Goal: Find specific page/section: Find specific page/section

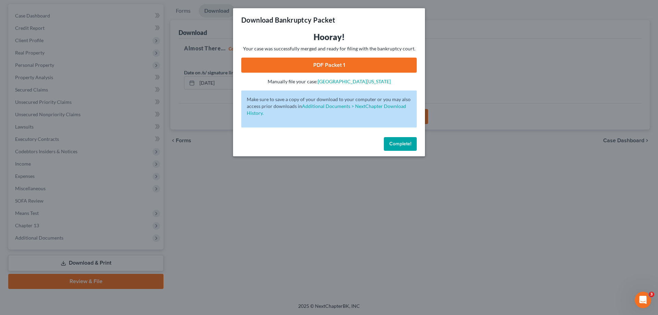
click at [394, 146] on span "Complete!" at bounding box center [401, 144] width 22 height 6
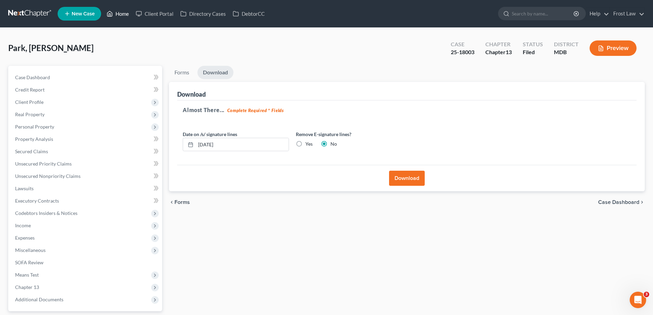
click at [110, 13] on icon at bounding box center [110, 14] width 6 height 8
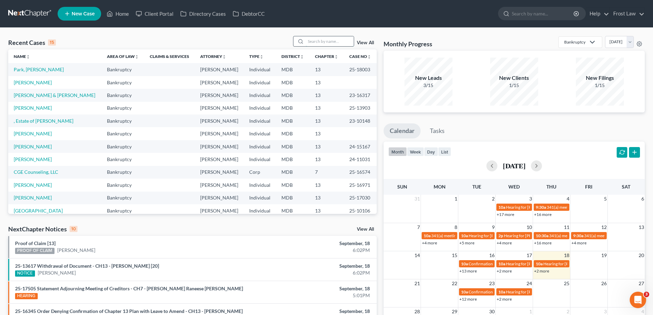
click at [318, 41] on input "search" at bounding box center [330, 41] width 48 height 10
click at [313, 42] on input "search" at bounding box center [330, 41] width 48 height 10
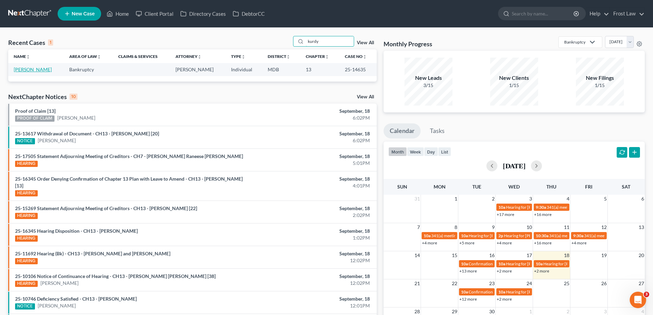
type input "kurdy"
click at [38, 70] on link "[PERSON_NAME]" at bounding box center [33, 70] width 38 height 6
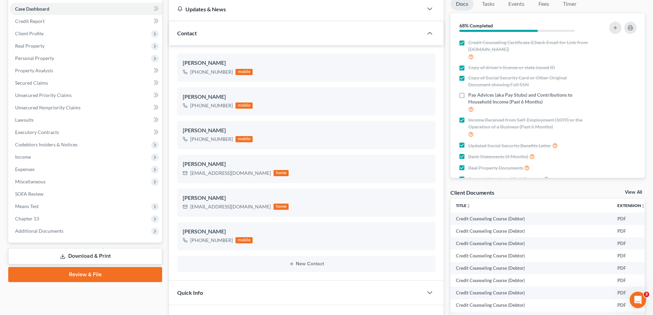
scroll to position [111, 0]
drag, startPoint x: 52, startPoint y: 221, endPoint x: 113, endPoint y: 248, distance: 66.3
click at [52, 220] on span "Chapter 13" at bounding box center [86, 219] width 153 height 12
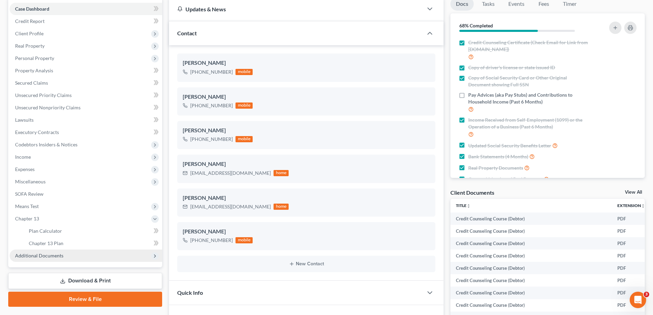
click at [106, 250] on span "Additional Documents" at bounding box center [86, 256] width 153 height 12
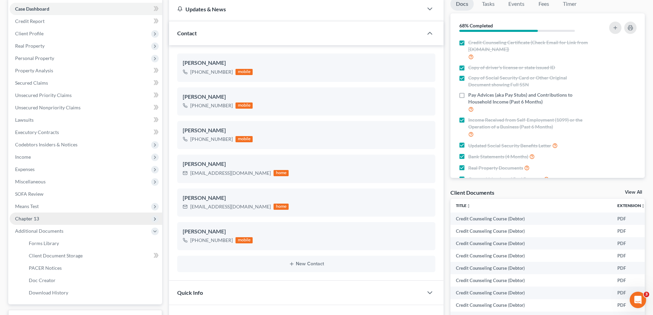
click at [63, 220] on span "Chapter 13" at bounding box center [86, 219] width 153 height 12
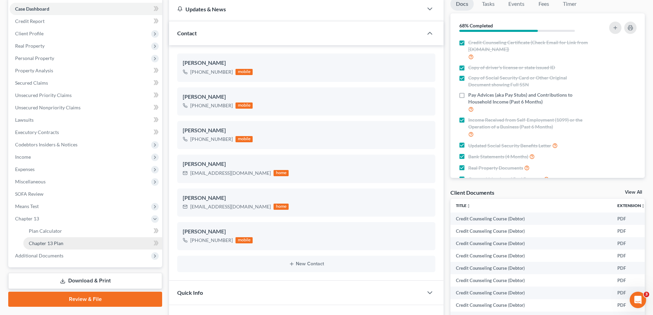
click at [76, 242] on link "Chapter 13 Plan" at bounding box center [92, 243] width 139 height 12
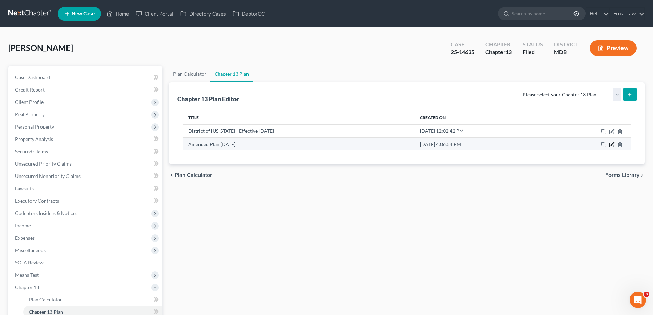
click at [613, 144] on icon "button" at bounding box center [612, 143] width 3 height 3
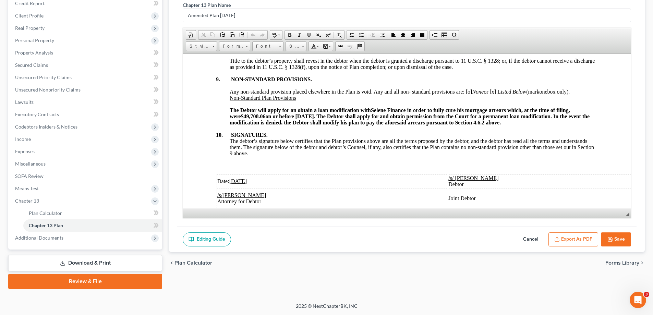
scroll to position [2284, 0]
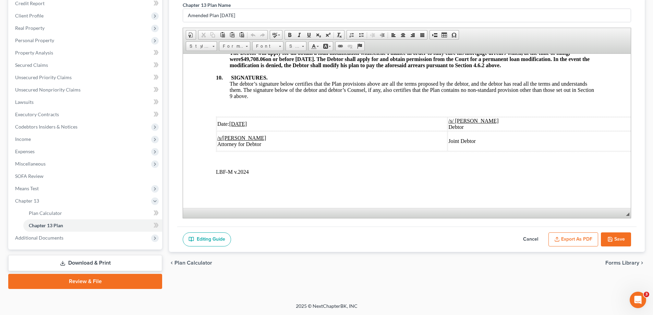
click at [534, 237] on button "Cancel" at bounding box center [531, 239] width 30 height 14
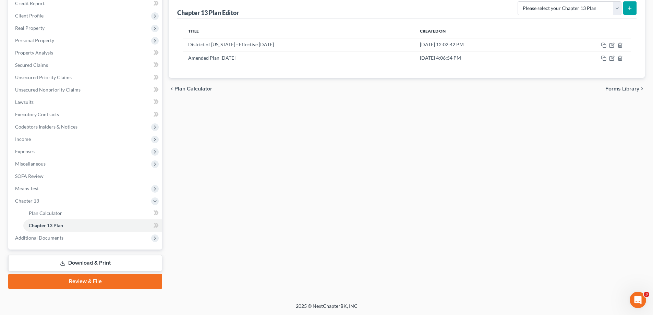
drag, startPoint x: 72, startPoint y: 240, endPoint x: 105, endPoint y: 255, distance: 36.4
click at [71, 240] on span "Additional Documents" at bounding box center [86, 238] width 153 height 12
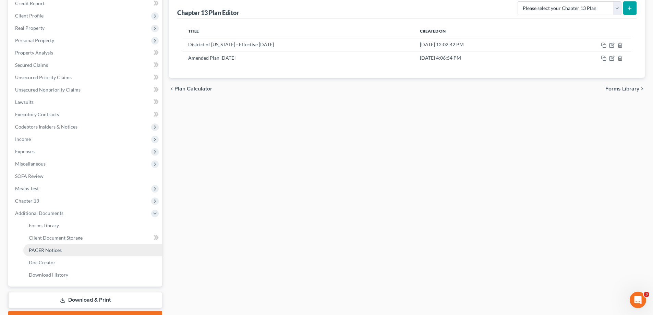
click at [86, 248] on link "PACER Notices" at bounding box center [92, 250] width 139 height 12
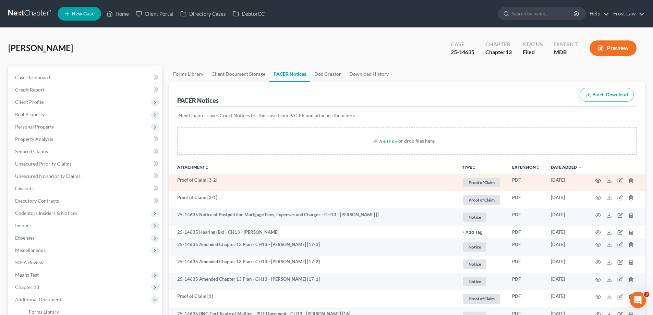
click at [600, 179] on icon "button" at bounding box center [598, 181] width 5 height 4
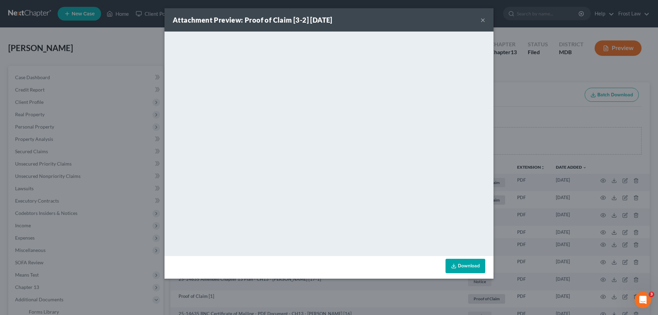
click at [482, 20] on button "×" at bounding box center [483, 20] width 5 height 8
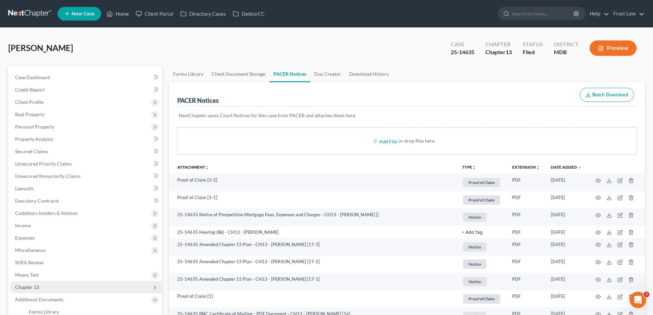
click at [49, 288] on span "Chapter 13" at bounding box center [86, 287] width 153 height 12
click at [71, 311] on link "Chapter 13 Plan" at bounding box center [92, 312] width 139 height 12
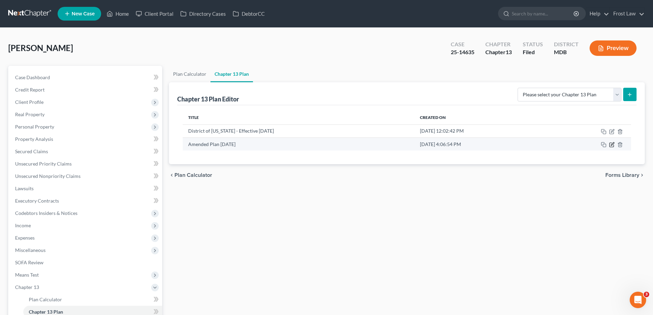
click at [612, 146] on icon "button" at bounding box center [611, 144] width 5 height 5
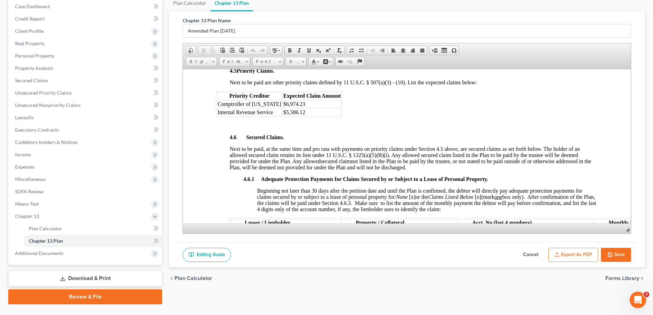
scroll to position [86, 0]
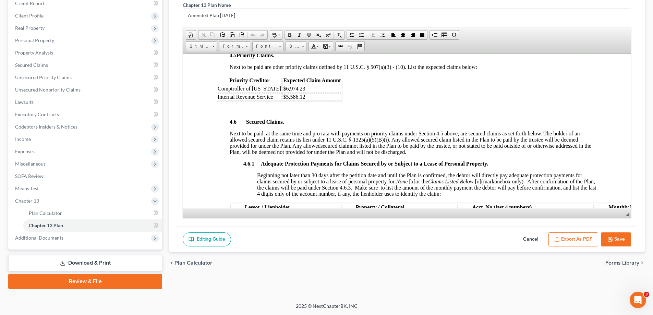
click at [529, 240] on button "Cancel" at bounding box center [531, 239] width 30 height 14
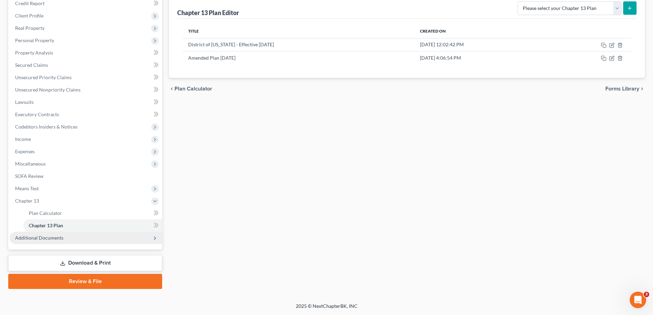
click at [64, 239] on span "Additional Documents" at bounding box center [86, 238] width 153 height 12
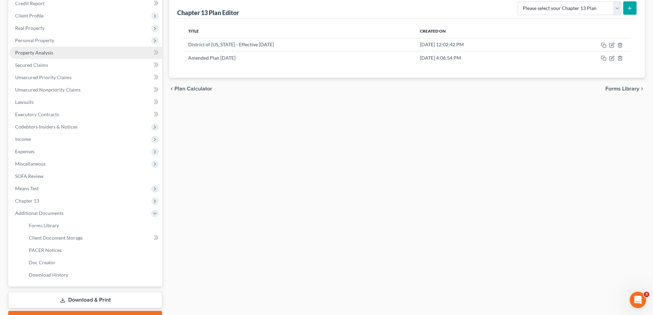
click at [84, 50] on link "Property Analysis" at bounding box center [86, 53] width 153 height 12
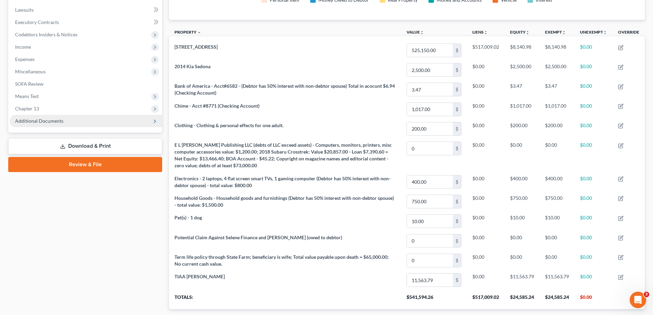
scroll to position [118, 0]
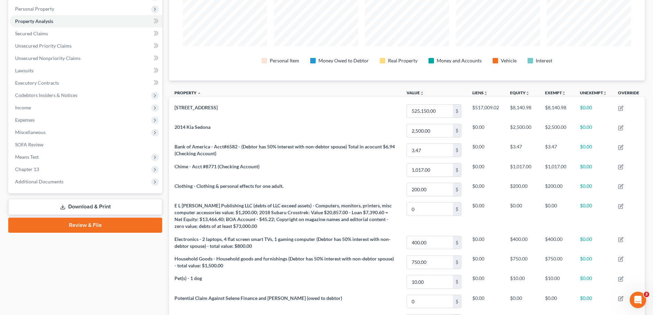
click at [44, 171] on span "Chapter 13" at bounding box center [86, 169] width 153 height 12
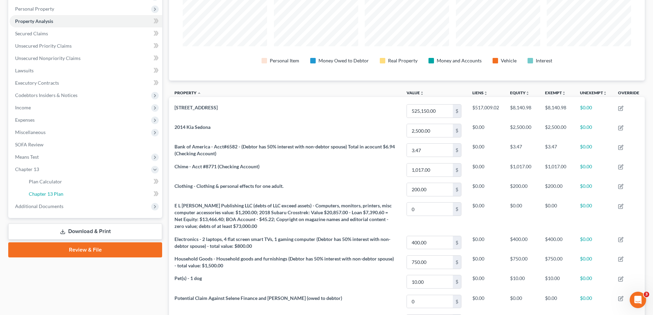
drag, startPoint x: 55, startPoint y: 192, endPoint x: 502, endPoint y: 198, distance: 447.9
click at [55, 192] on span "Chapter 13 Plan" at bounding box center [46, 194] width 35 height 6
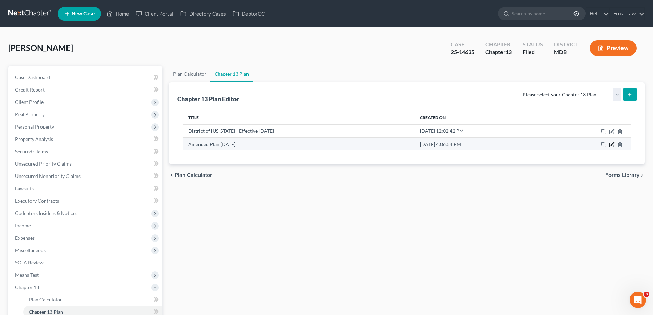
click at [613, 145] on icon "button" at bounding box center [611, 144] width 5 height 5
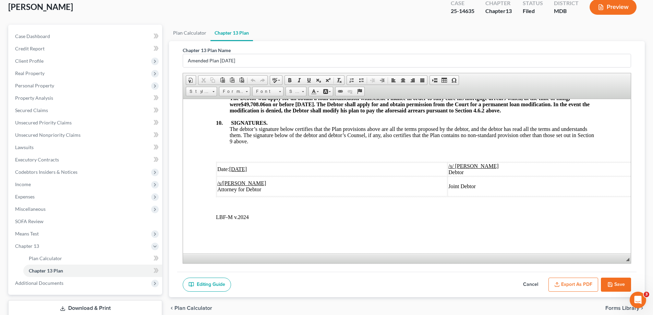
scroll to position [86, 0]
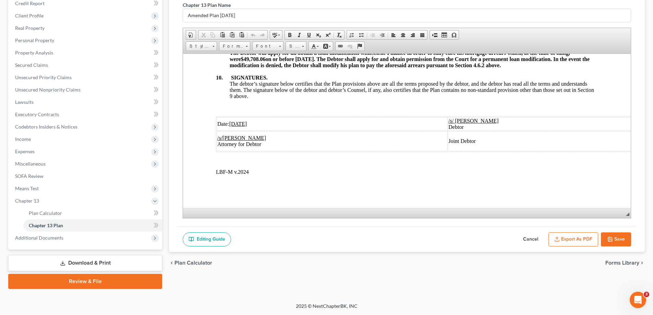
click at [529, 239] on button "Cancel" at bounding box center [531, 239] width 30 height 14
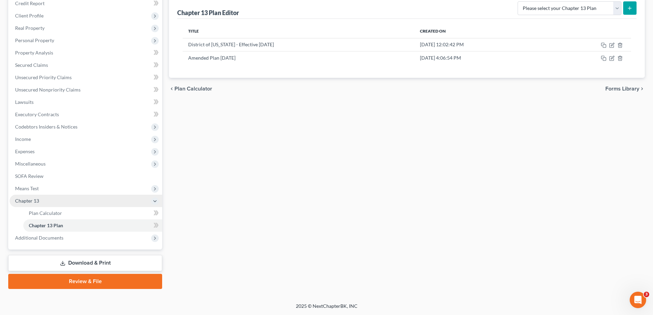
click at [42, 204] on span "Chapter 13" at bounding box center [86, 201] width 153 height 12
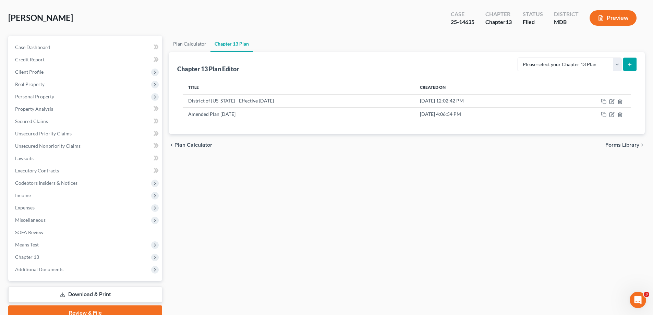
scroll to position [0, 0]
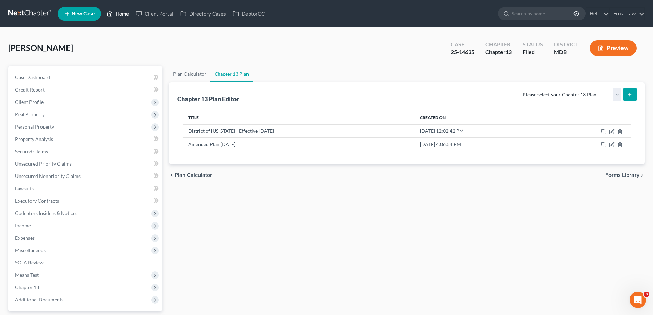
click at [123, 9] on link "Home" at bounding box center [117, 14] width 29 height 12
